Goal: Transaction & Acquisition: Purchase product/service

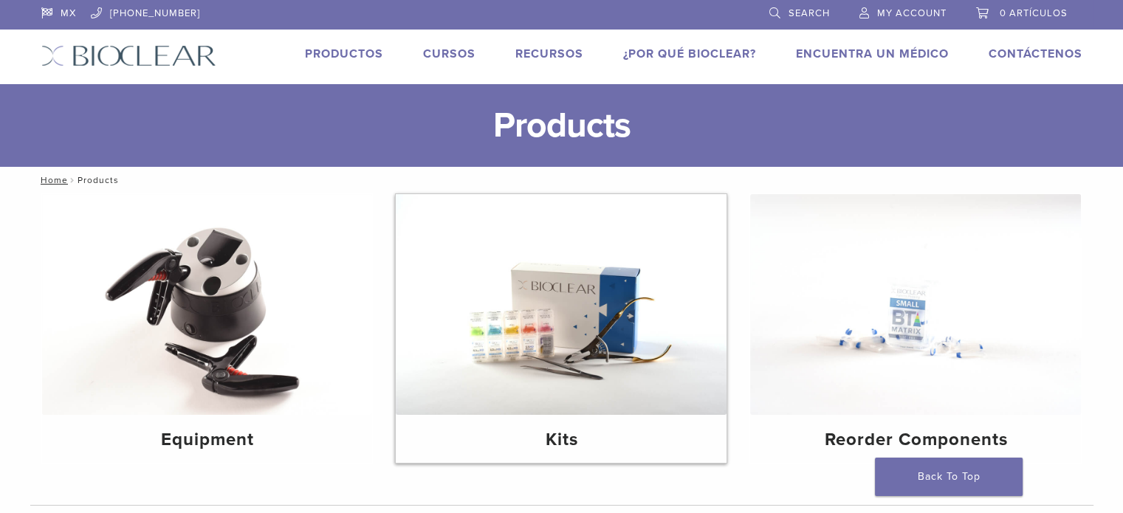
click at [547, 335] on img at bounding box center [561, 304] width 331 height 221
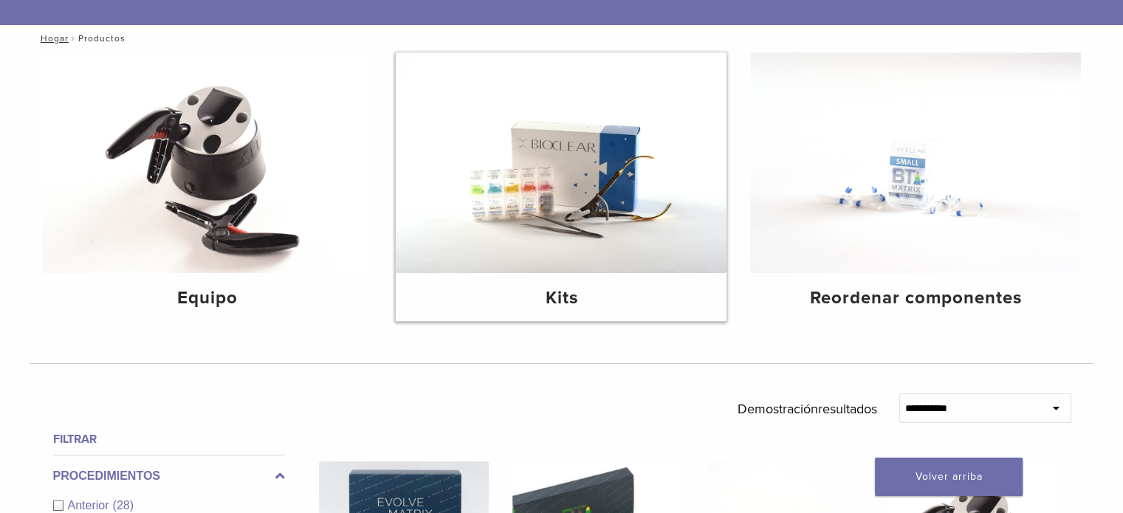
scroll to position [143, 0]
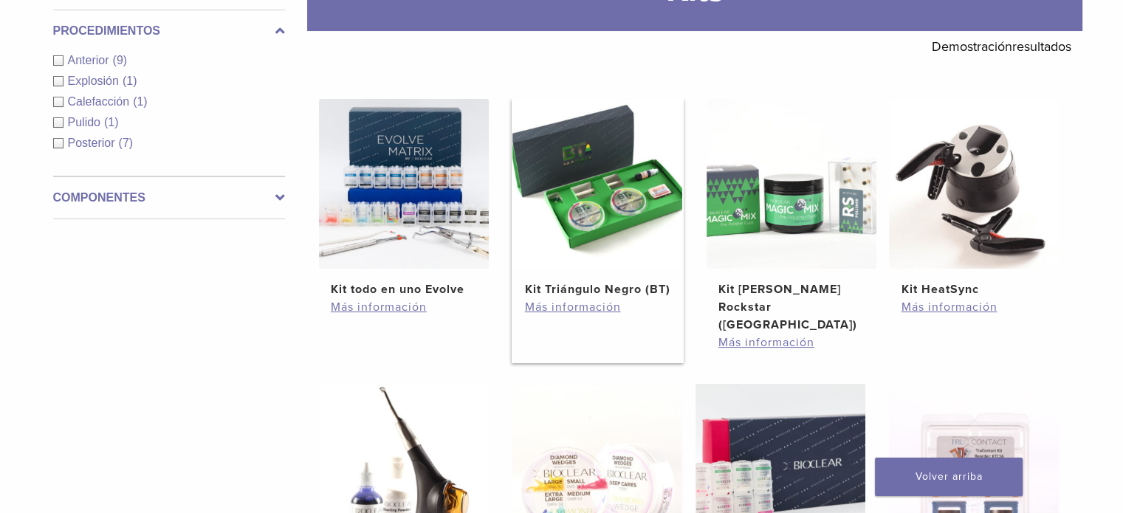
scroll to position [239, 0]
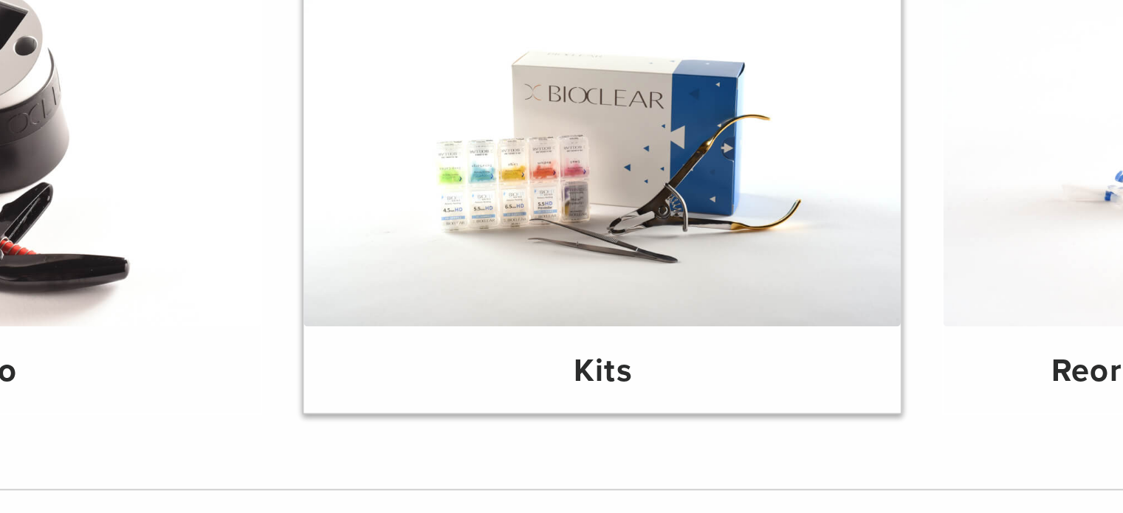
scroll to position [143, 0]
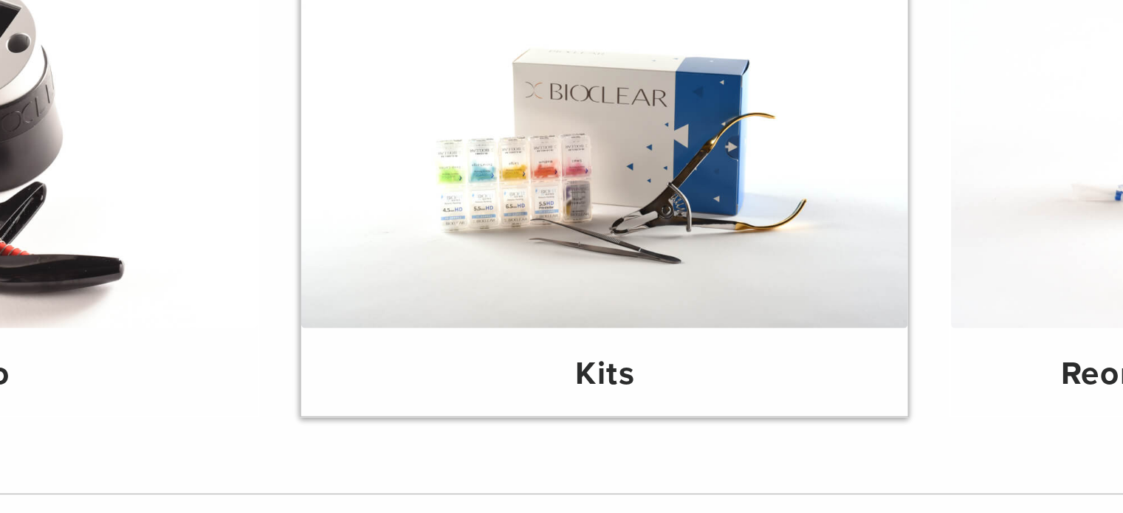
click at [510, 204] on img at bounding box center [561, 161] width 331 height 221
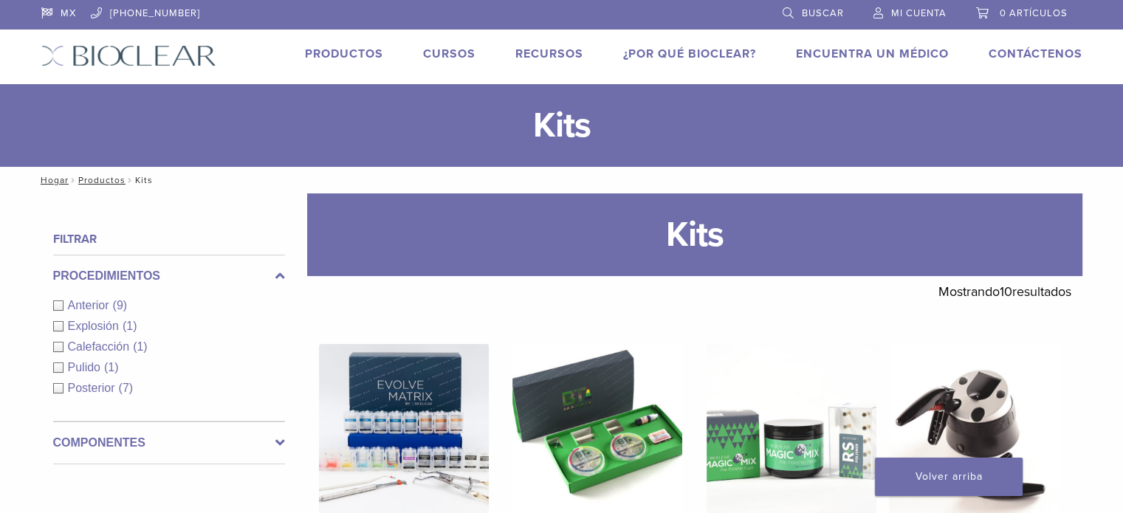
click at [92, 307] on font "Anterior" at bounding box center [88, 305] width 41 height 13
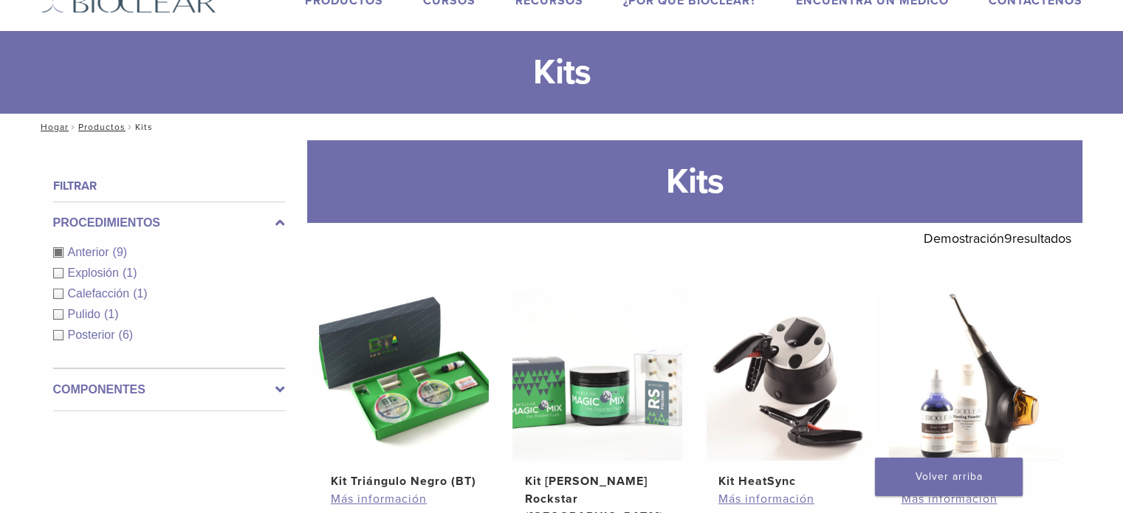
scroll to position [28, 0]
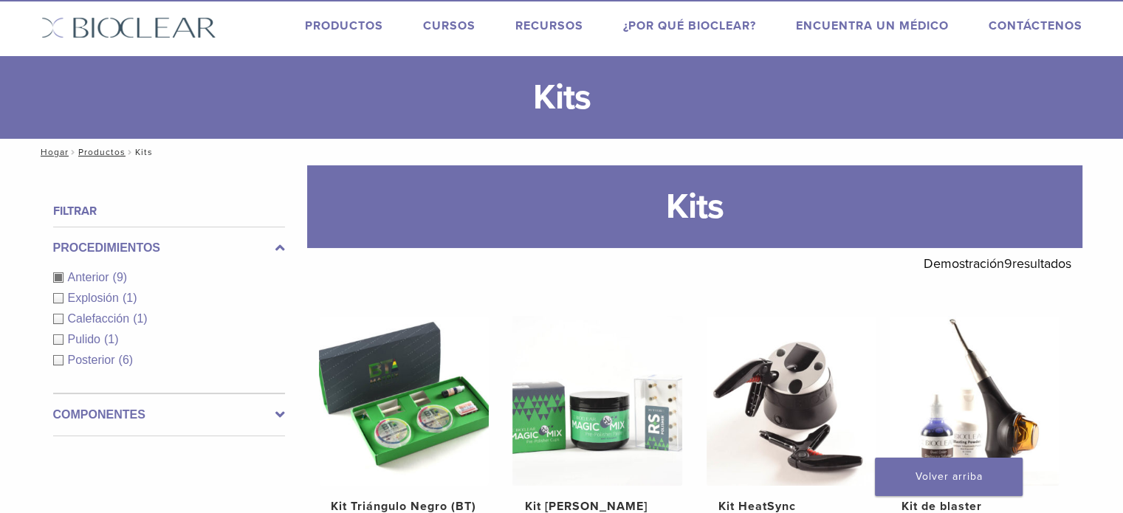
click at [117, 295] on font "Explosión" at bounding box center [93, 298] width 51 height 13
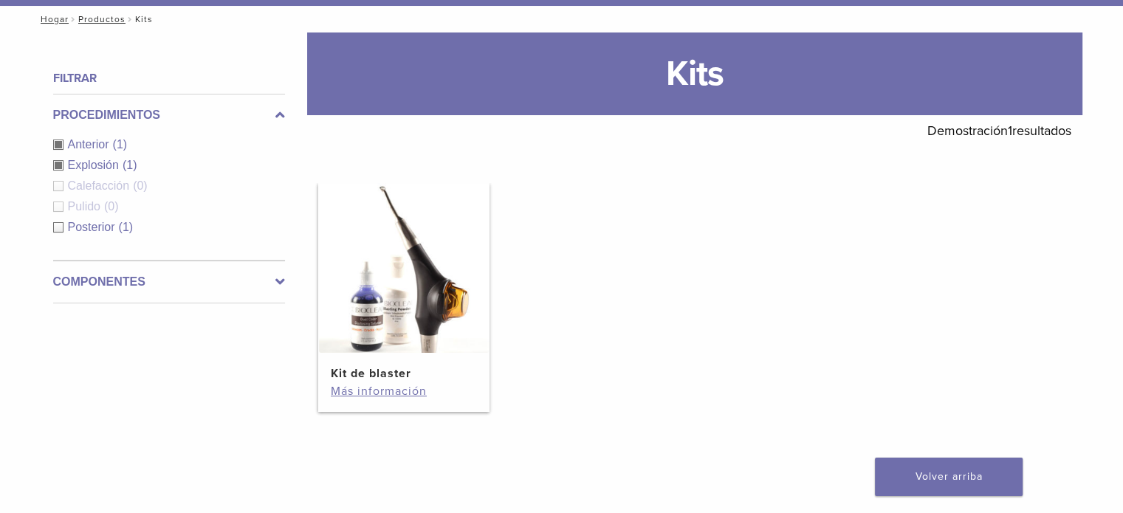
scroll to position [160, 0]
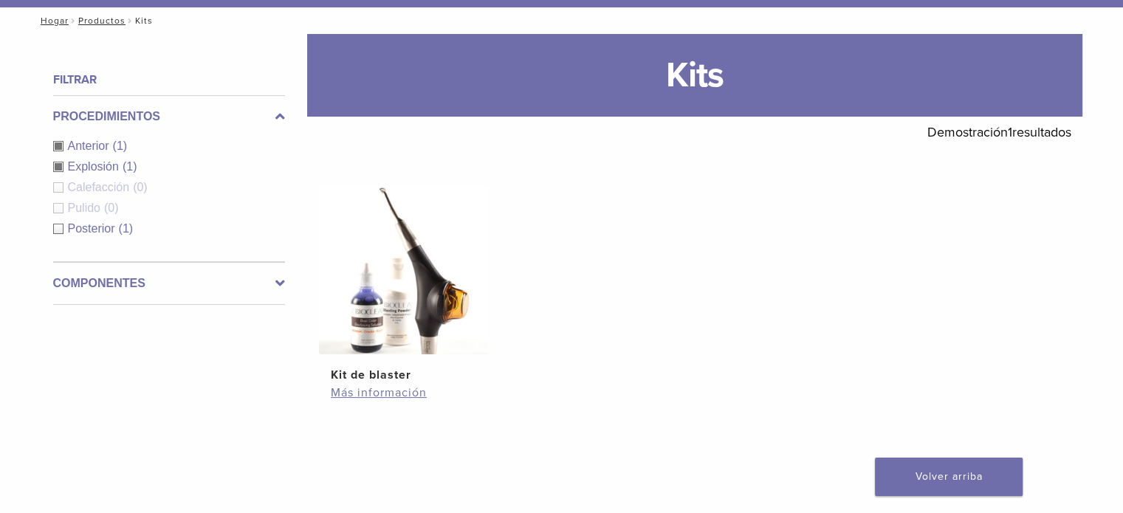
click at [61, 229] on div "Posterior (1)" at bounding box center [169, 229] width 232 height 18
click at [58, 165] on div "Explosión (1)" at bounding box center [169, 167] width 232 height 18
click at [56, 143] on div "Procedimientos Anterior (1) Explosión (1) Calefacción (0) Pulido (0) Posterior …" at bounding box center [169, 178] width 232 height 167
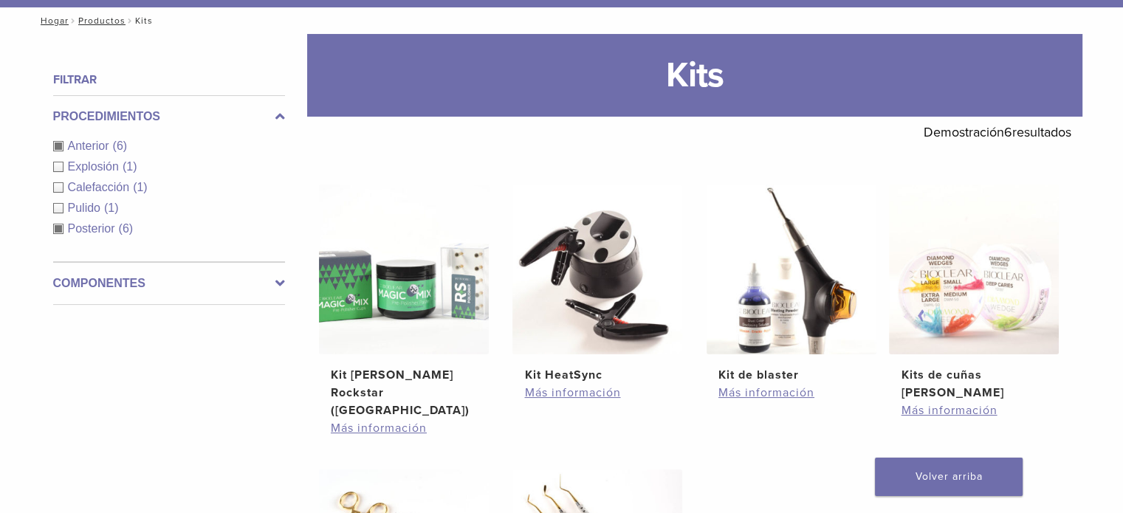
click at [62, 140] on div "Anterior (6)" at bounding box center [169, 146] width 232 height 18
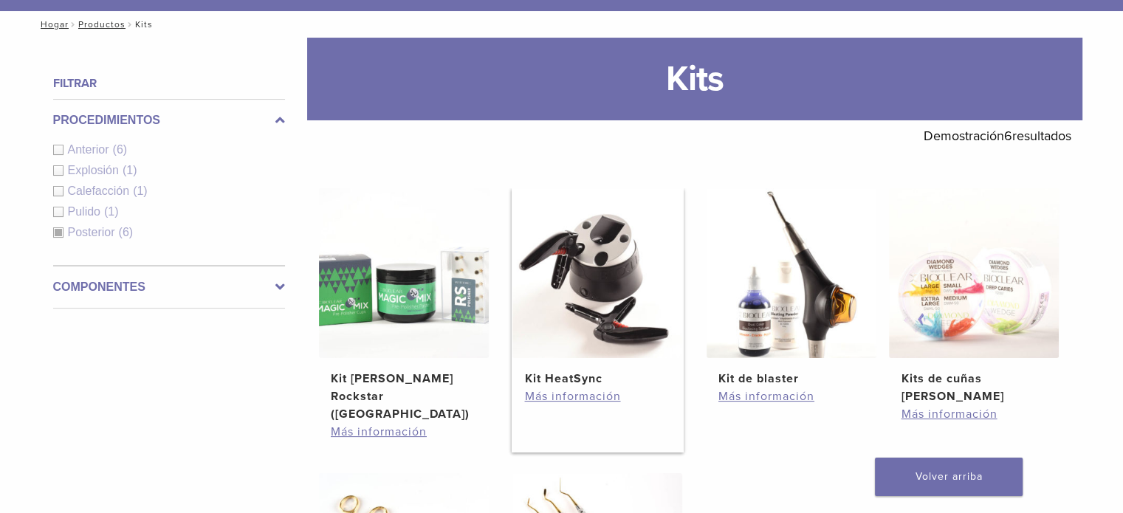
scroll to position [139, 0]
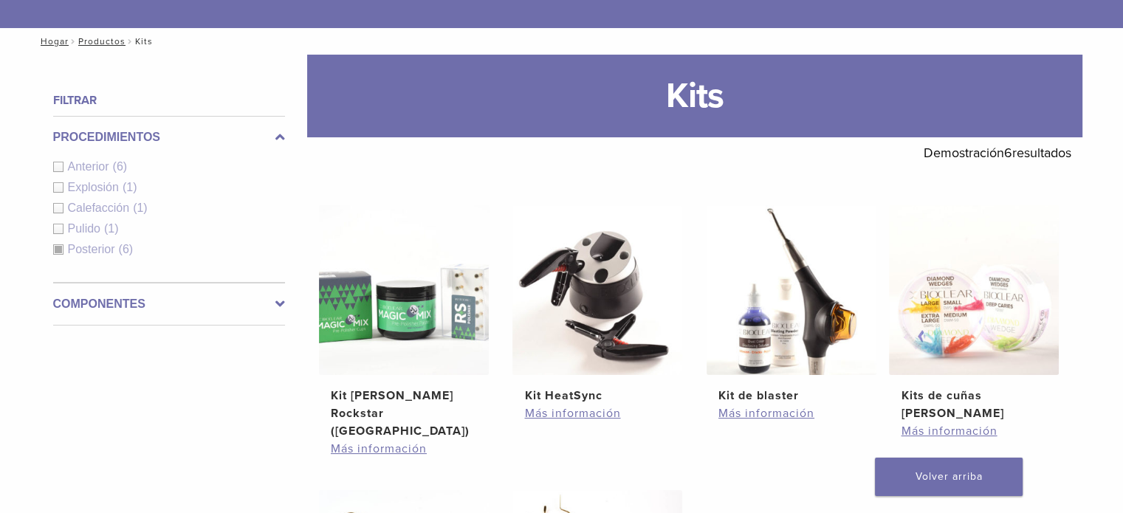
click at [55, 250] on div "Procedimientos Anterior (6) Explosión (1) Calefacción (1) Pulido (1) Posterior …" at bounding box center [169, 199] width 232 height 167
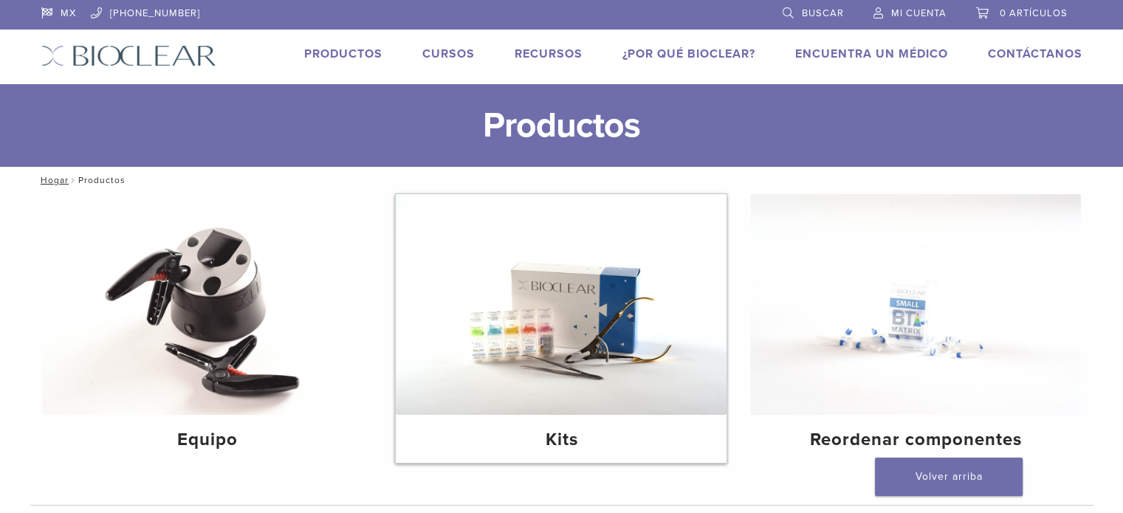
click at [572, 318] on img at bounding box center [561, 304] width 331 height 221
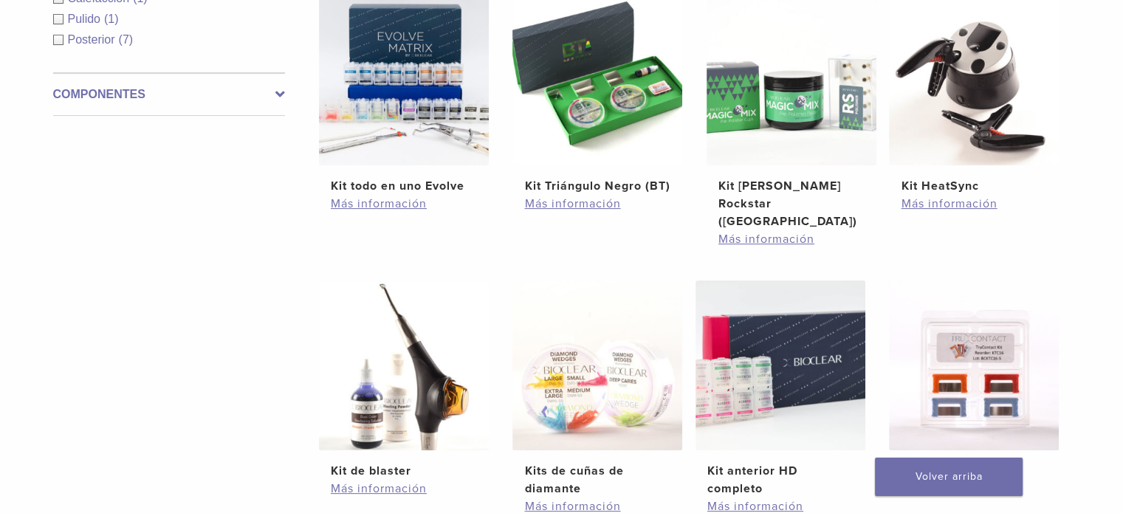
scroll to position [321, 0]
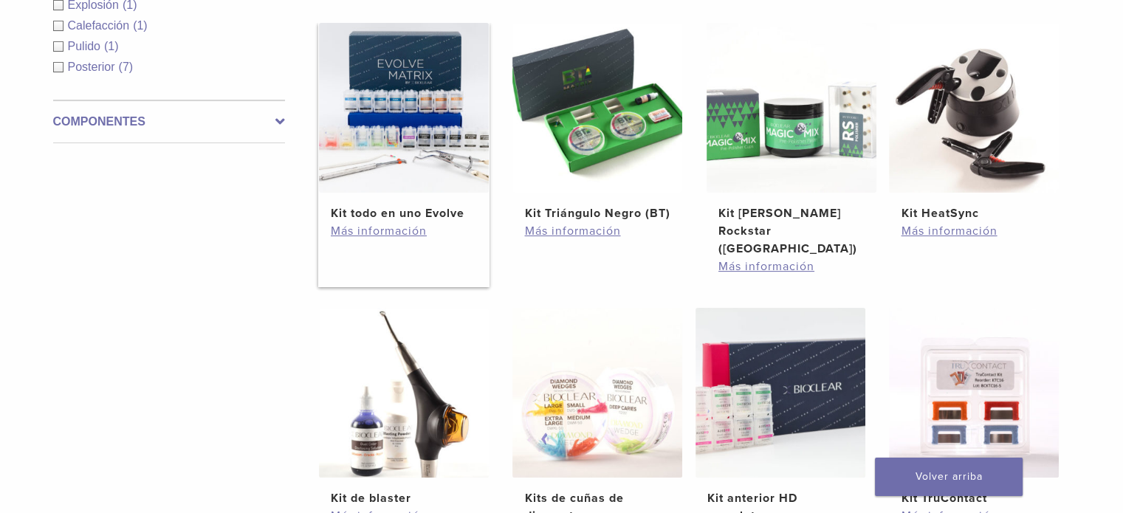
click at [396, 239] on li "Kit todo en uno Evolve $ 745.16 Más información" at bounding box center [404, 155] width 172 height 264
click at [396, 228] on font "Más información" at bounding box center [379, 231] width 96 height 15
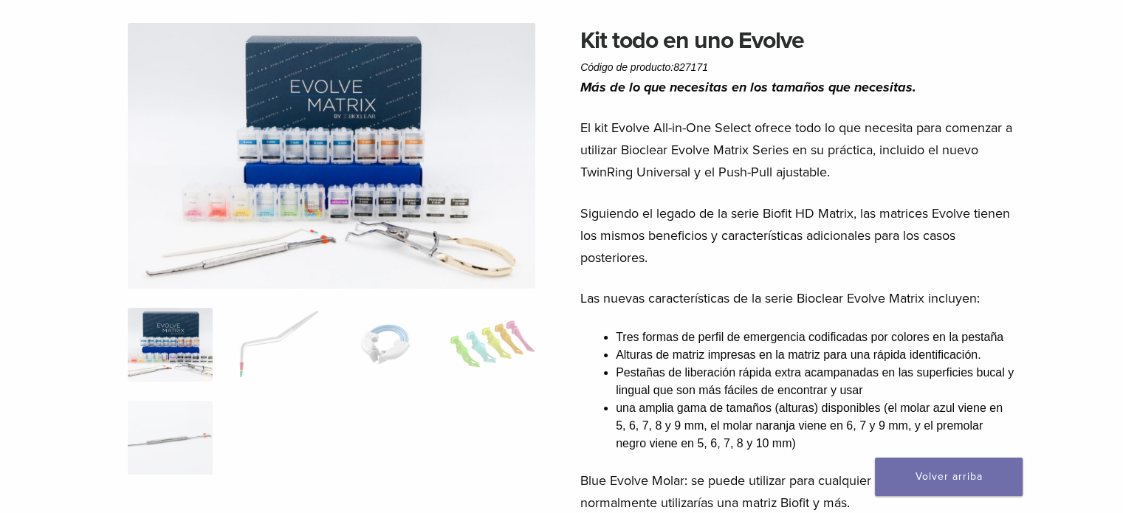
scroll to position [103, 0]
